Goal: Task Accomplishment & Management: Manage account settings

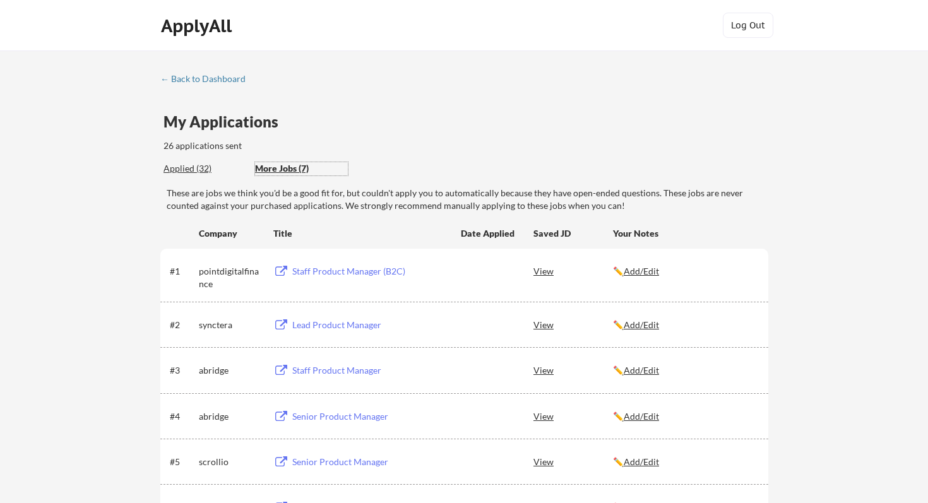
click at [179, 170] on div "Applied (32)" at bounding box center [205, 168] width 82 height 13
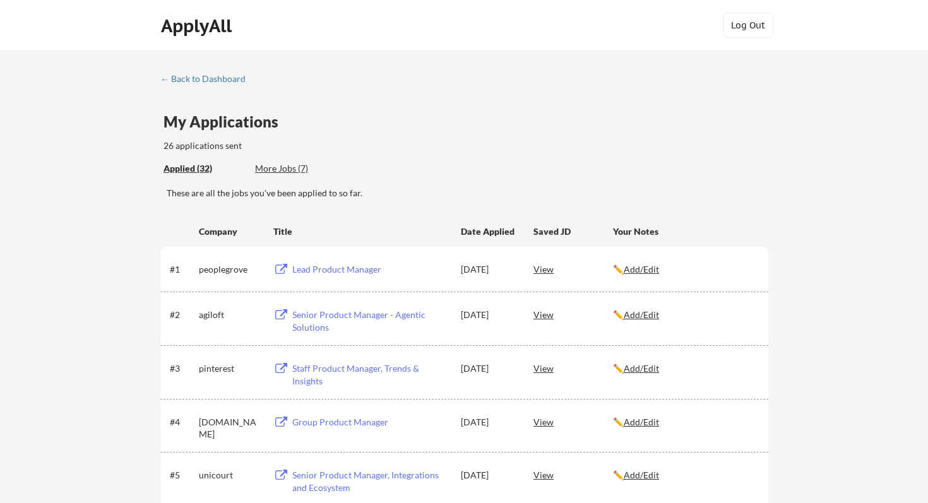
click at [278, 270] on button at bounding box center [281, 270] width 16 height 12
click at [284, 314] on button at bounding box center [281, 315] width 16 height 12
click at [285, 365] on button at bounding box center [281, 369] width 16 height 12
click at [288, 171] on div "More Jobs (8)" at bounding box center [301, 168] width 93 height 13
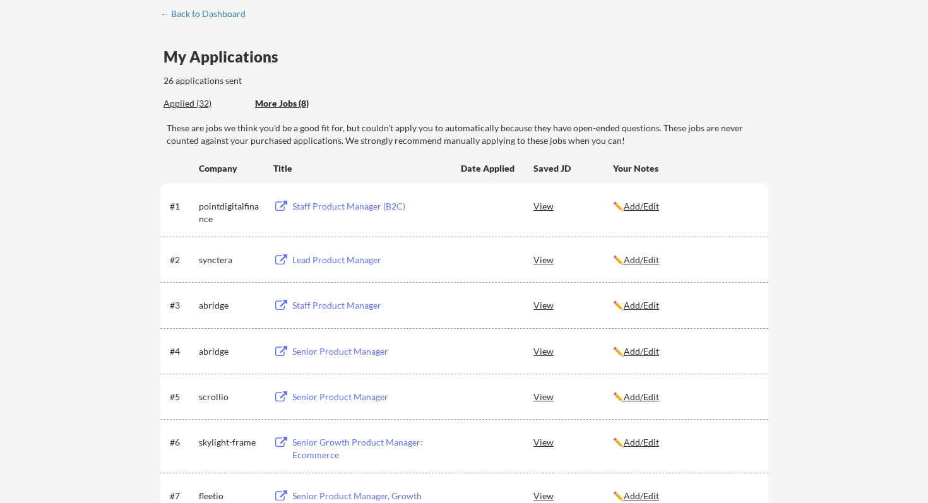
scroll to position [66, 0]
